Goal: Transaction & Acquisition: Subscribe to service/newsletter

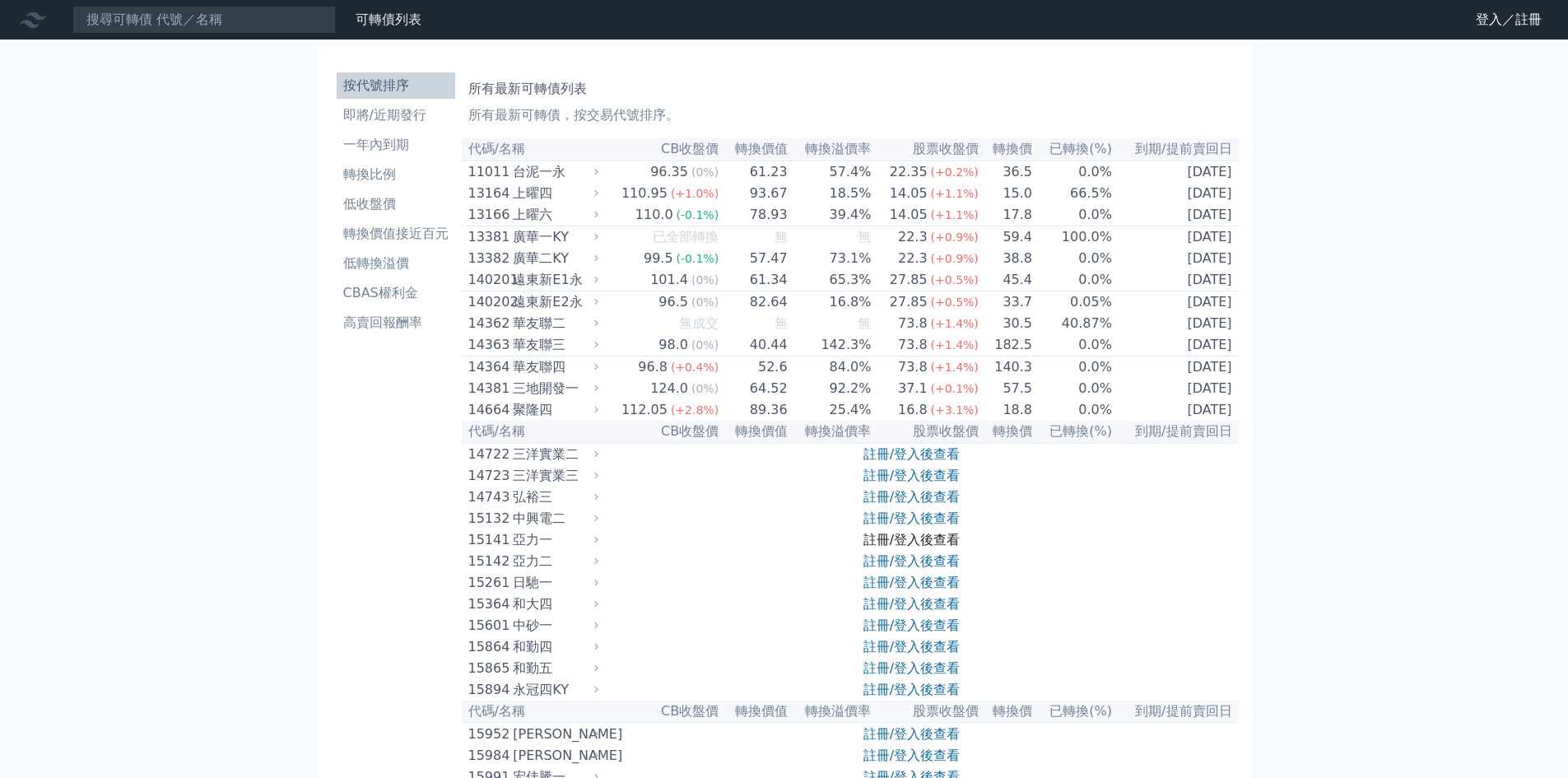
click at [936, 548] on link "註冊/登入後查看" at bounding box center [912, 539] width 97 height 16
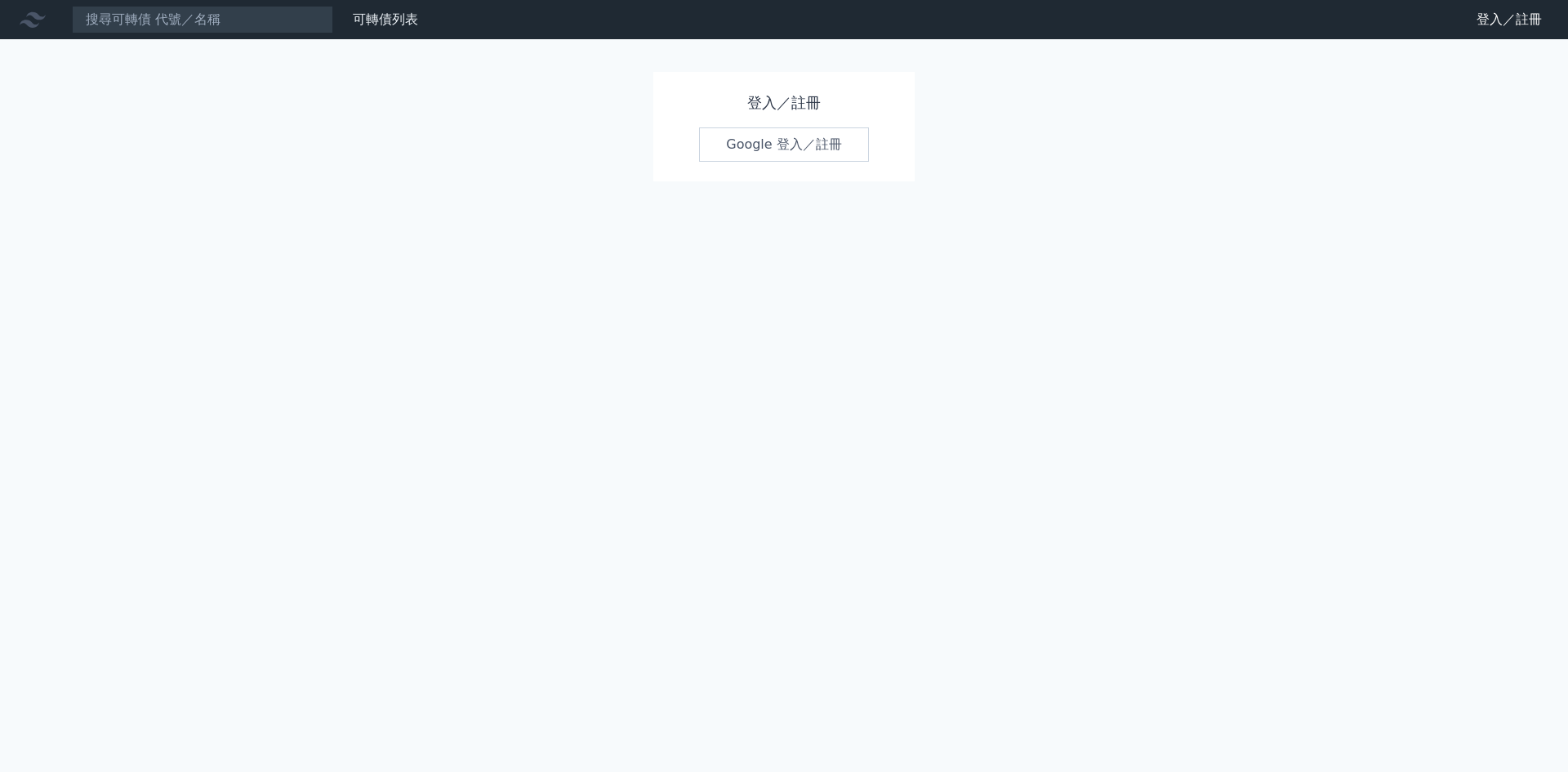
click at [766, 156] on link "Google 登入／註冊" at bounding box center [784, 145] width 170 height 35
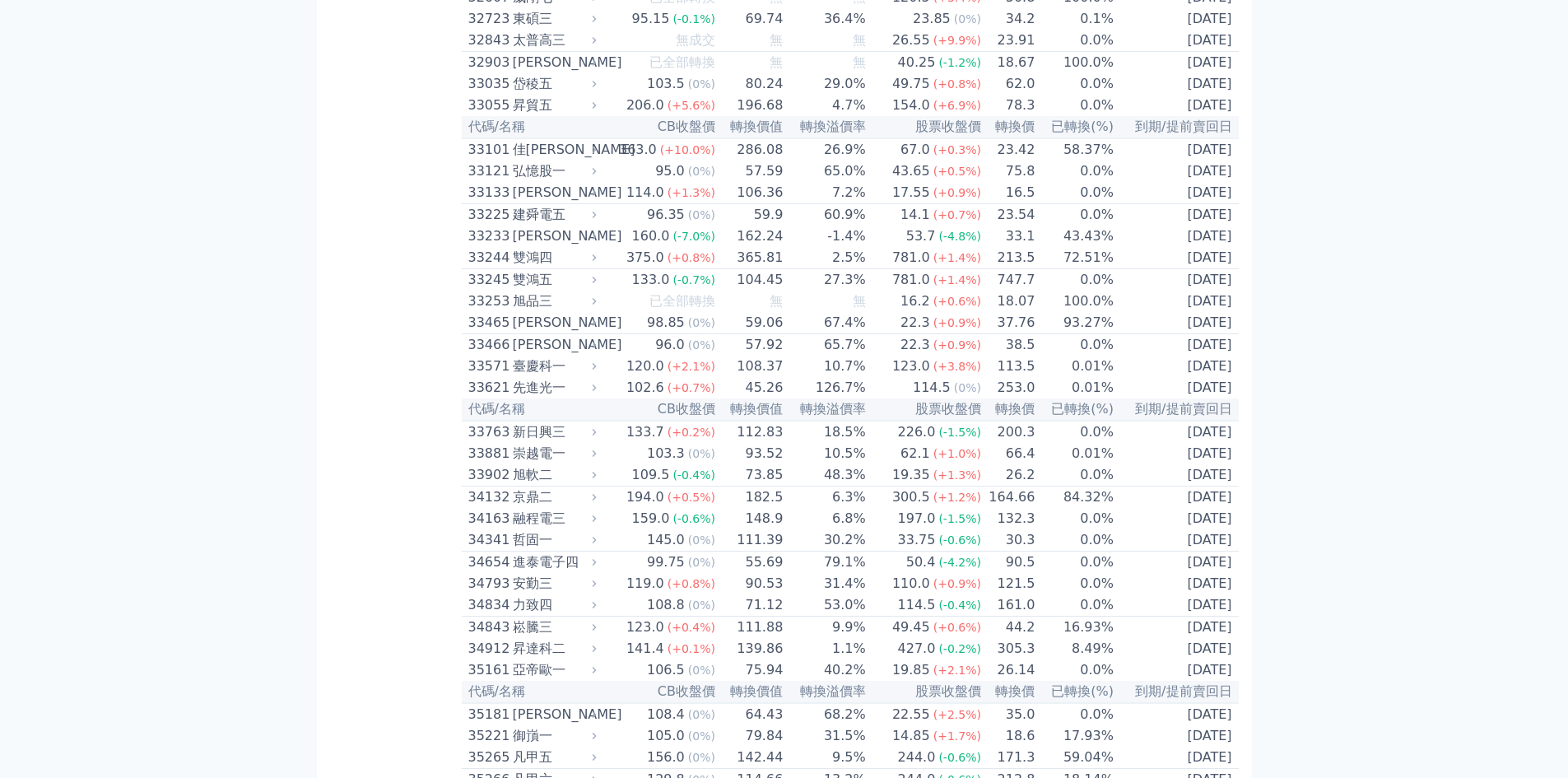
scroll to position [2869, 0]
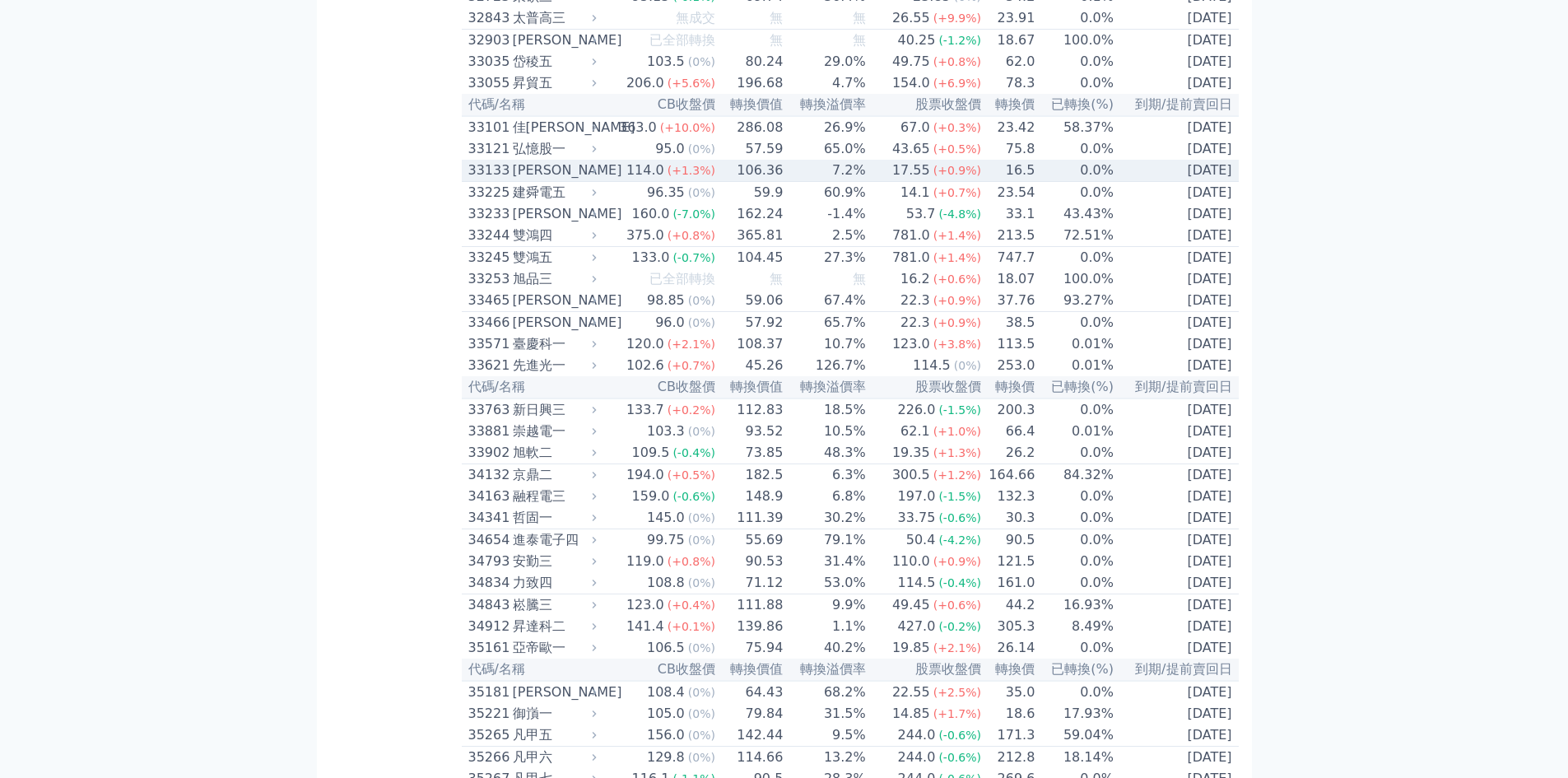
click at [588, 181] on div "[PERSON_NAME]" at bounding box center [553, 170] width 81 height 19
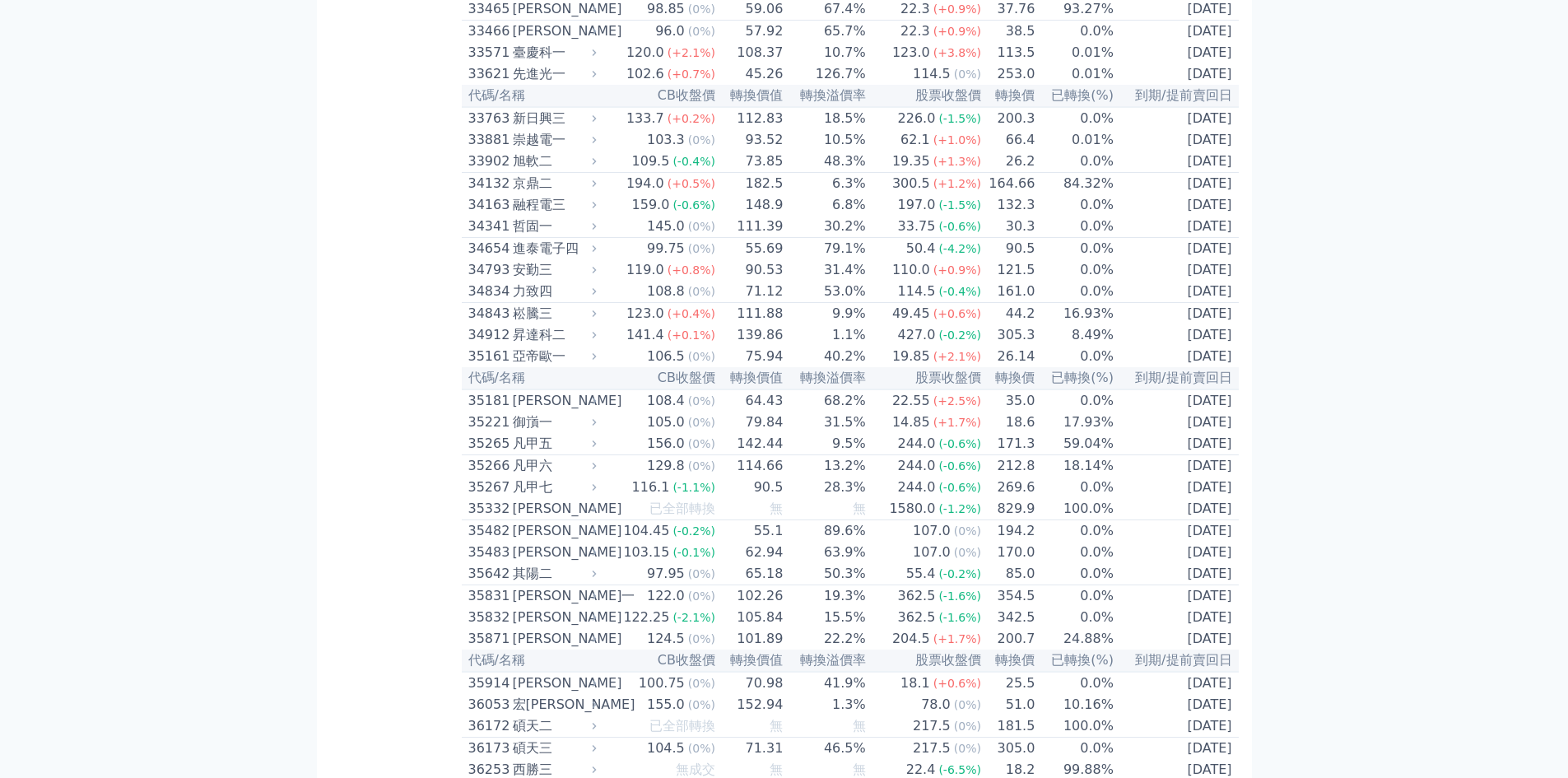
scroll to position [3754, 0]
